Goal: Task Accomplishment & Management: Manage account settings

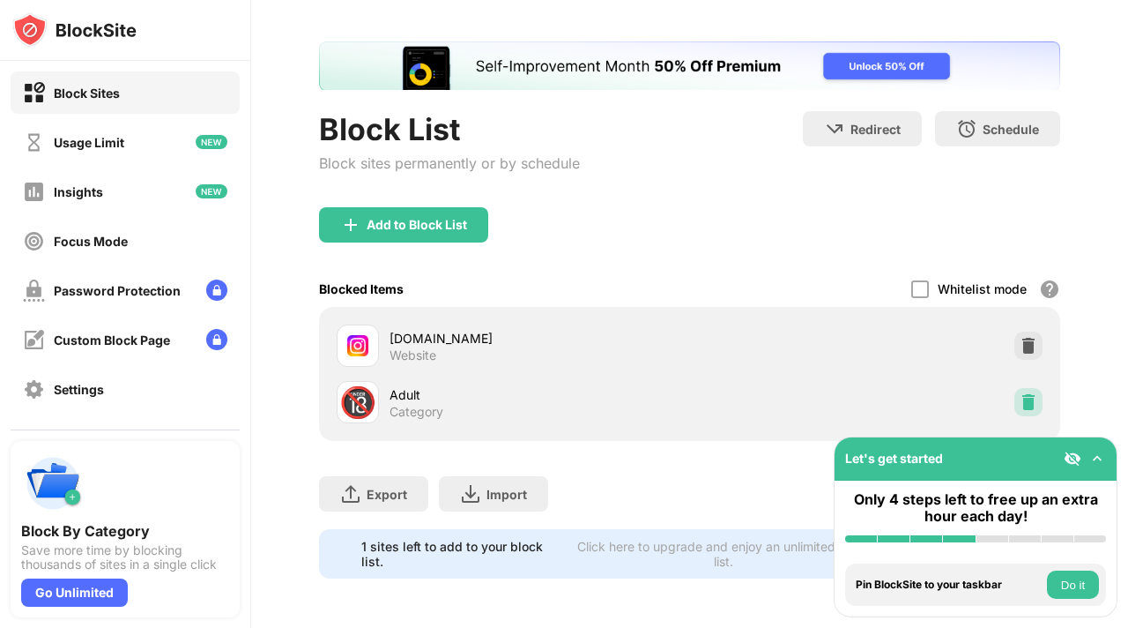
click at [1021, 393] on img at bounding box center [1029, 402] width 18 height 18
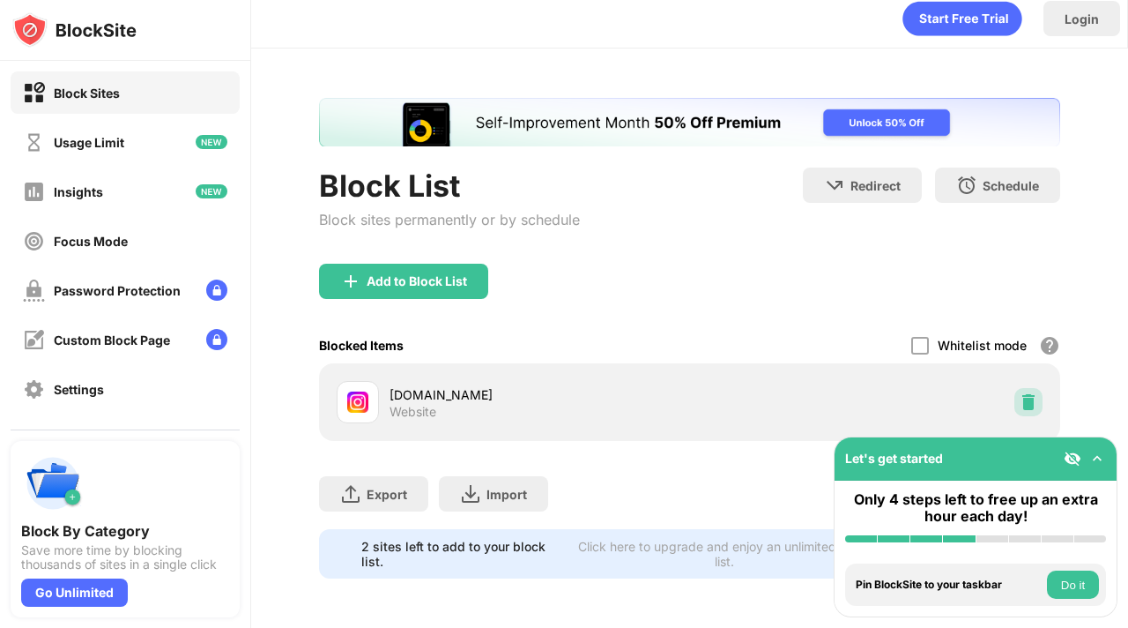
click at [1021, 393] on img at bounding box center [1029, 402] width 18 height 18
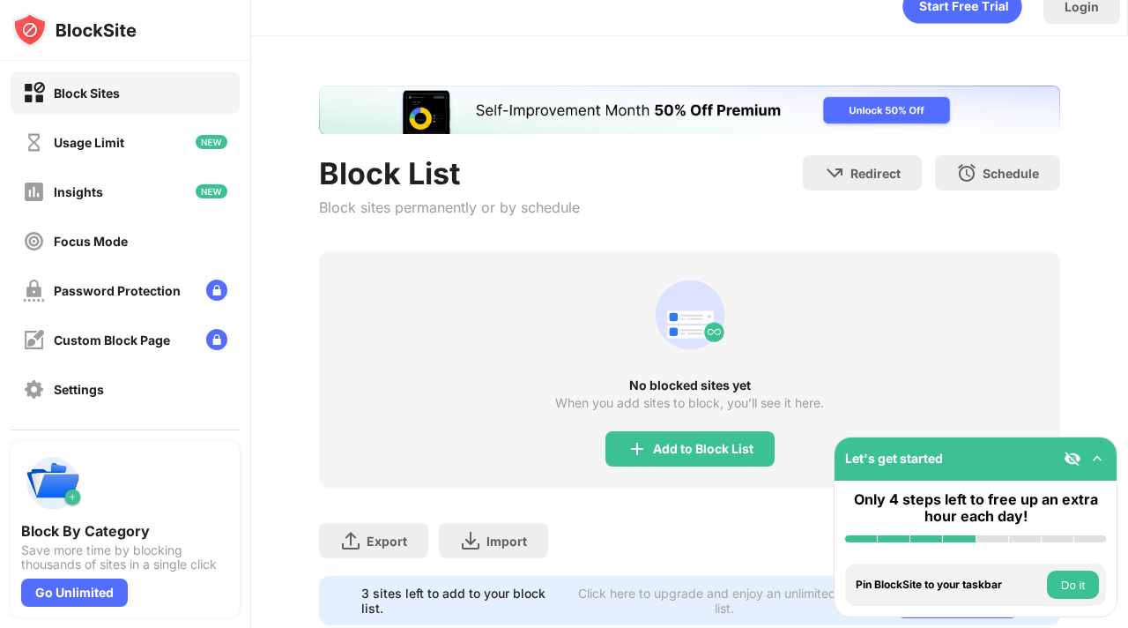
scroll to position [81, 0]
